Goal: Obtain resource: Obtain resource

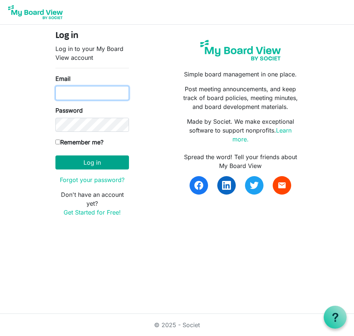
type input "plt@idahoforests.org"
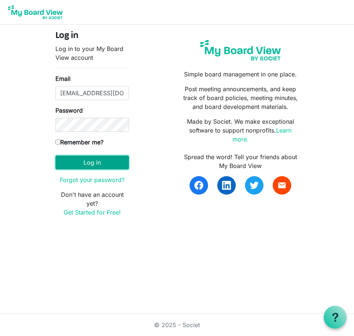
click at [99, 163] on button "Log in" at bounding box center [92, 163] width 74 height 14
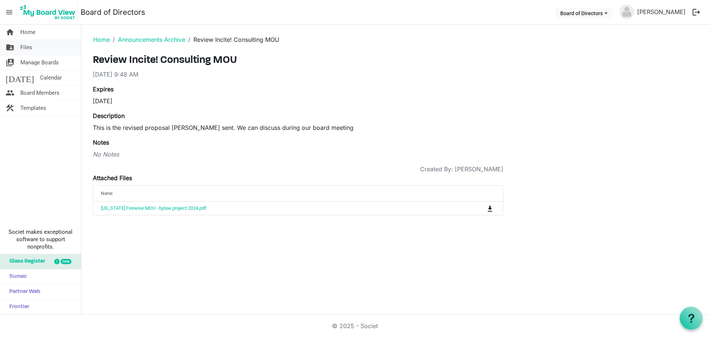
click at [35, 48] on link "folder_shared Files" at bounding box center [40, 47] width 81 height 15
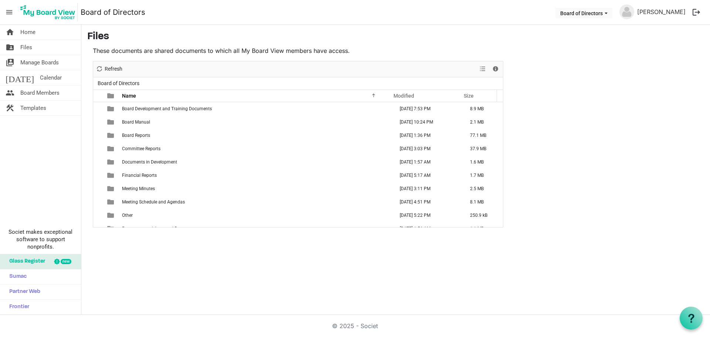
click at [599, 13] on li "Board of Directors" at bounding box center [584, 13] width 60 height 14
click at [596, 13] on button "Board of Directors" at bounding box center [583, 13] width 57 height 10
click at [578, 78] on main "Files These documents are shared documents to which all My Board View members h…" at bounding box center [395, 129] width 629 height 209
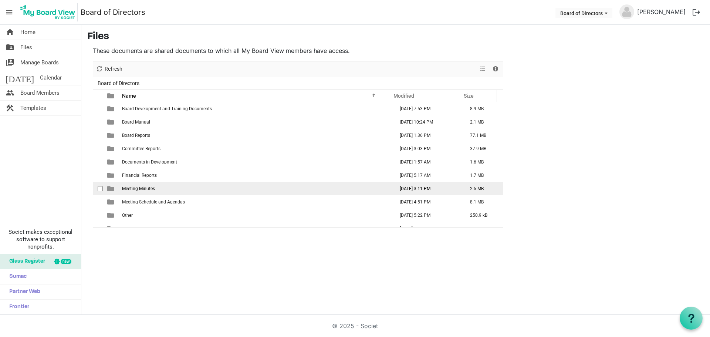
click at [166, 189] on td "Meeting Minutes" at bounding box center [256, 188] width 272 height 13
click at [165, 188] on td "Meeting Minutes" at bounding box center [256, 188] width 272 height 13
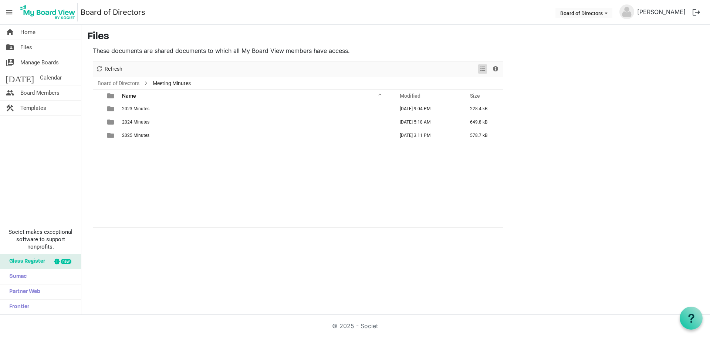
click at [485, 72] on span "View dropdownbutton" at bounding box center [482, 68] width 9 height 9
click at [495, 70] on span "Details" at bounding box center [495, 68] width 9 height 9
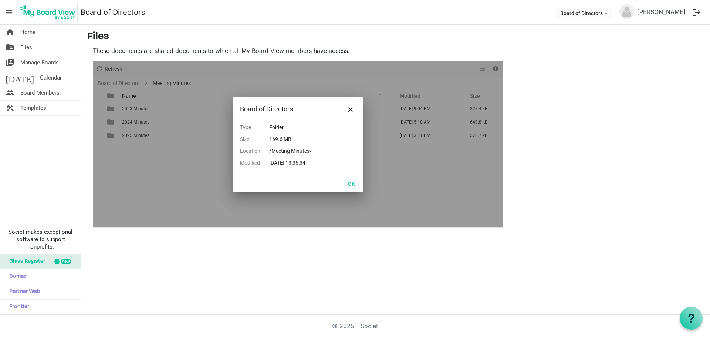
click at [356, 113] on div "Board of Directors" at bounding box center [297, 109] width 129 height 24
